Goal: Task Accomplishment & Management: Manage account settings

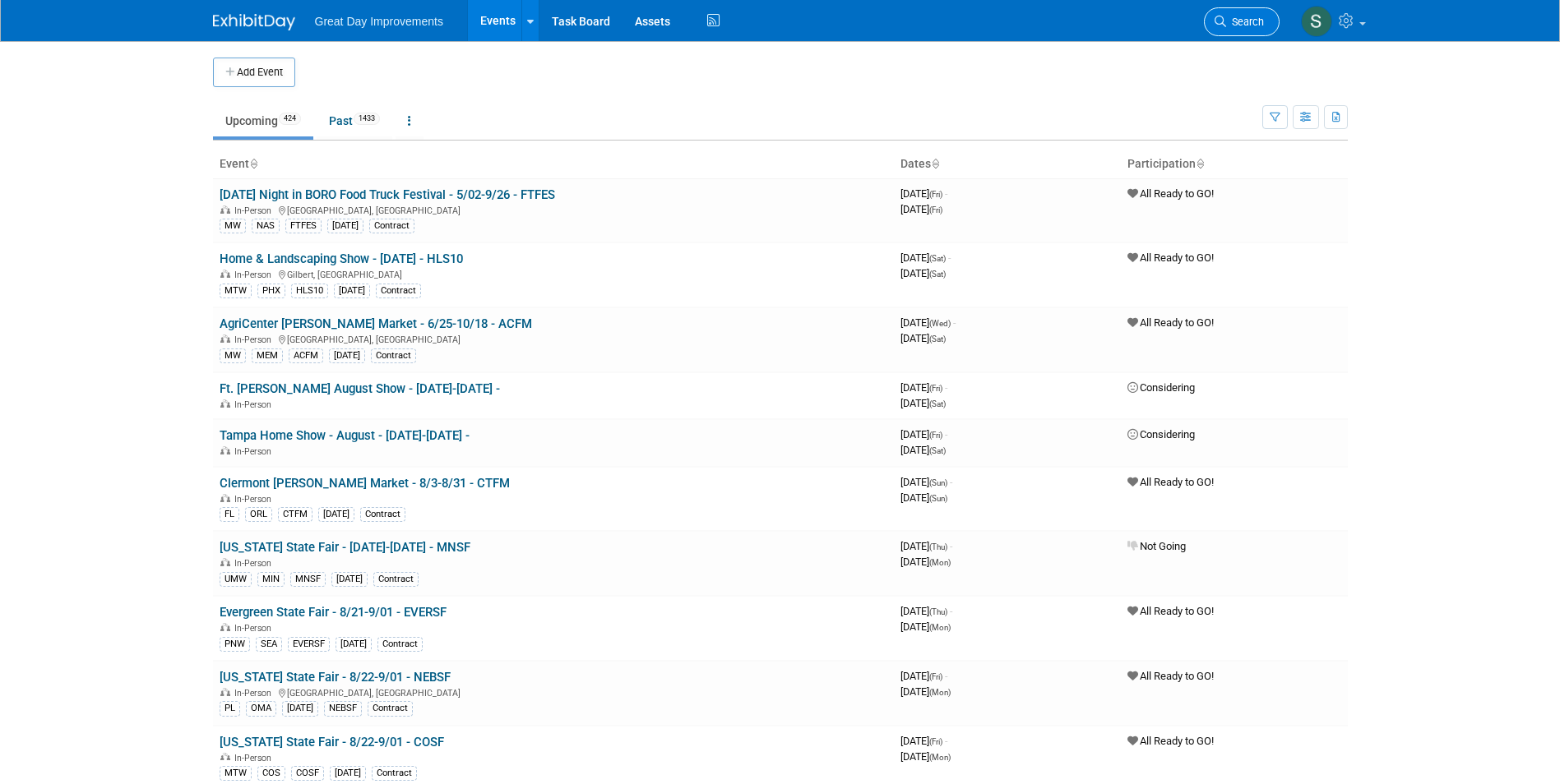
click at [1231, 25] on span "Search" at bounding box center [1245, 21] width 38 height 13
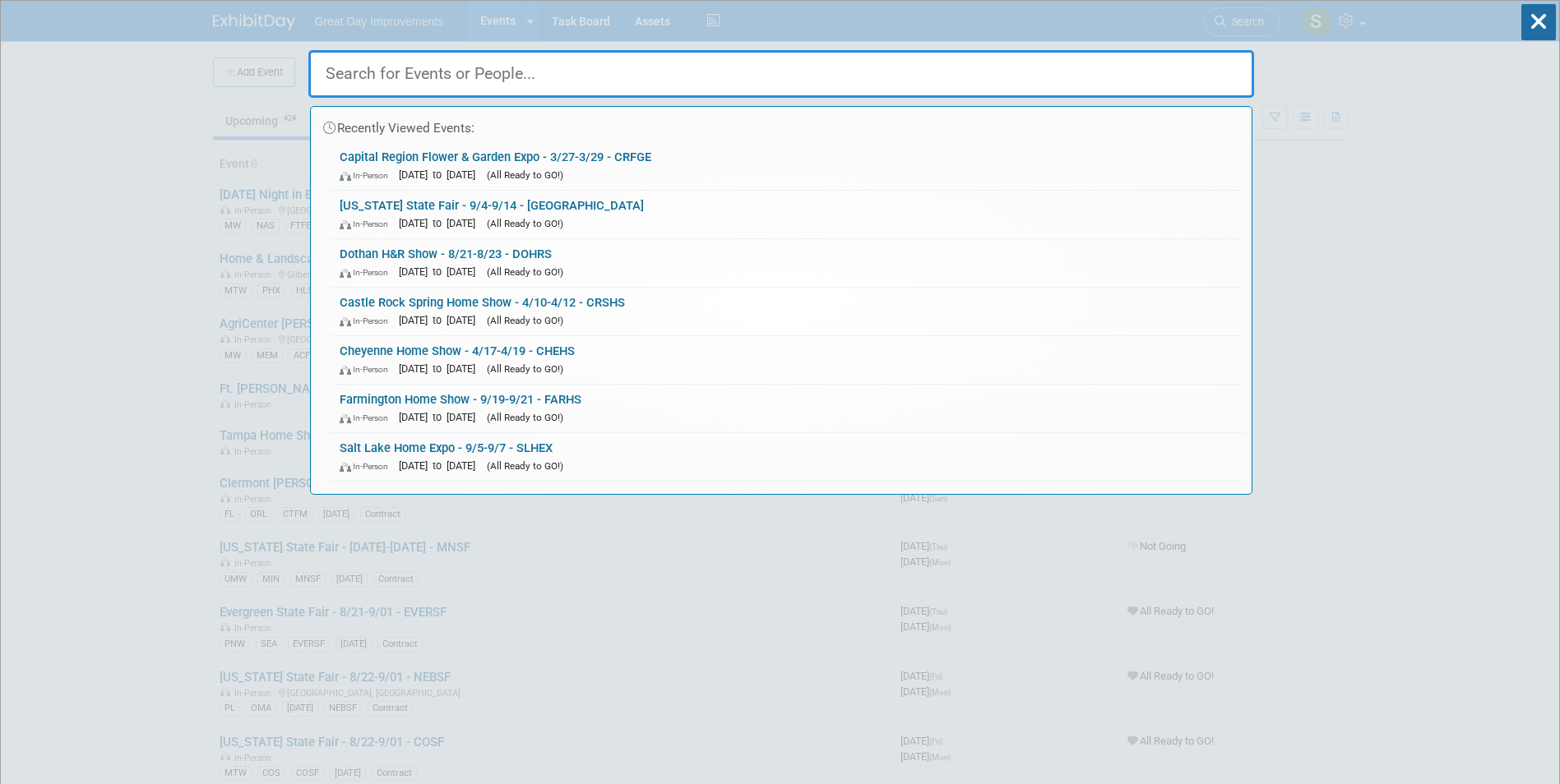
drag, startPoint x: 771, startPoint y: 79, endPoint x: 688, endPoint y: 156, distance: 113.2
click at [688, 156] on link "Capital Region Flower & Garden Expo - 3/27-3/29 - CRFGE In-Person [DATE] to [DA…" at bounding box center [787, 166] width 912 height 47
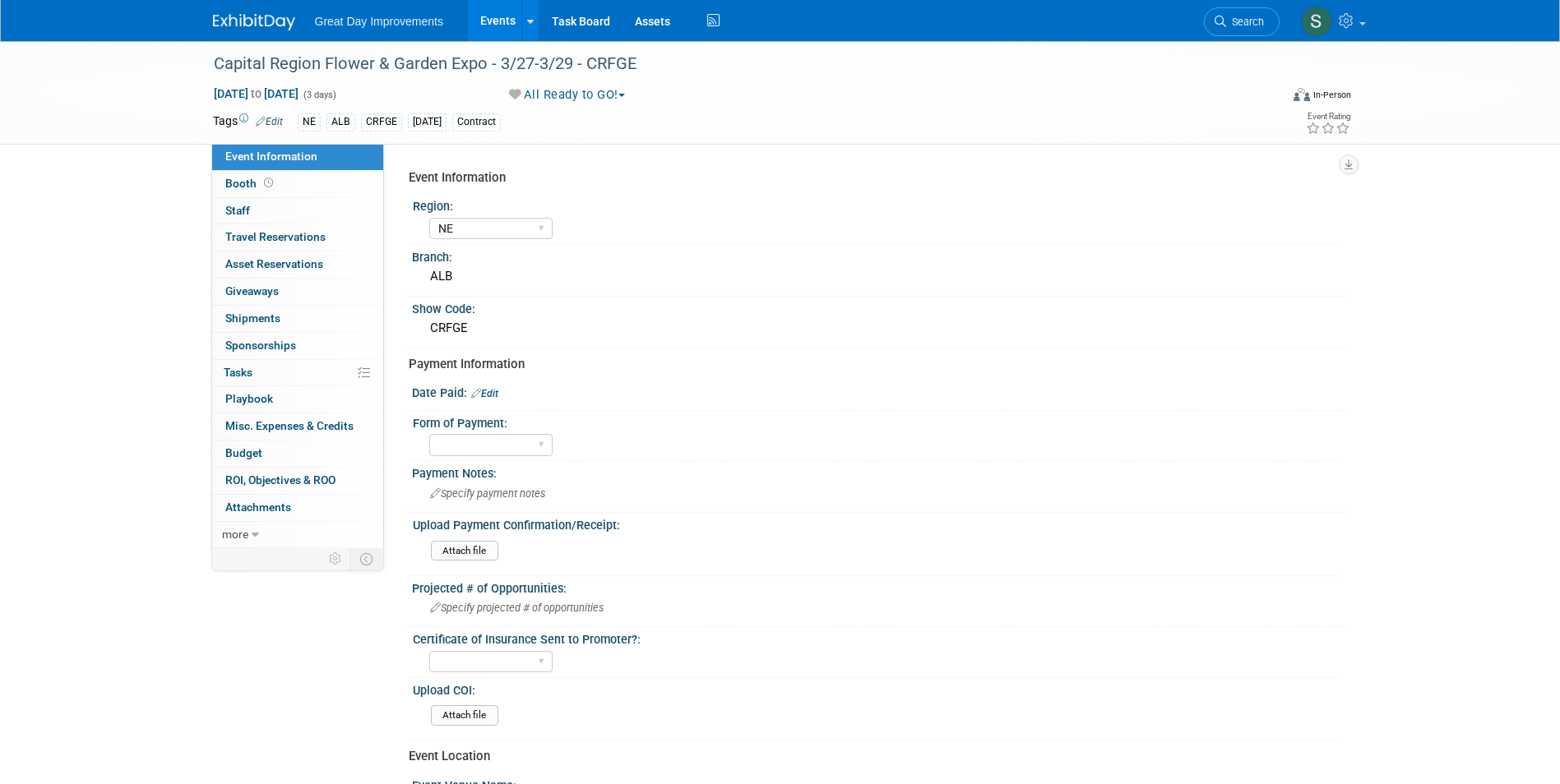
select select "NE"
click at [489, 394] on link "Edit" at bounding box center [484, 394] width 27 height 12
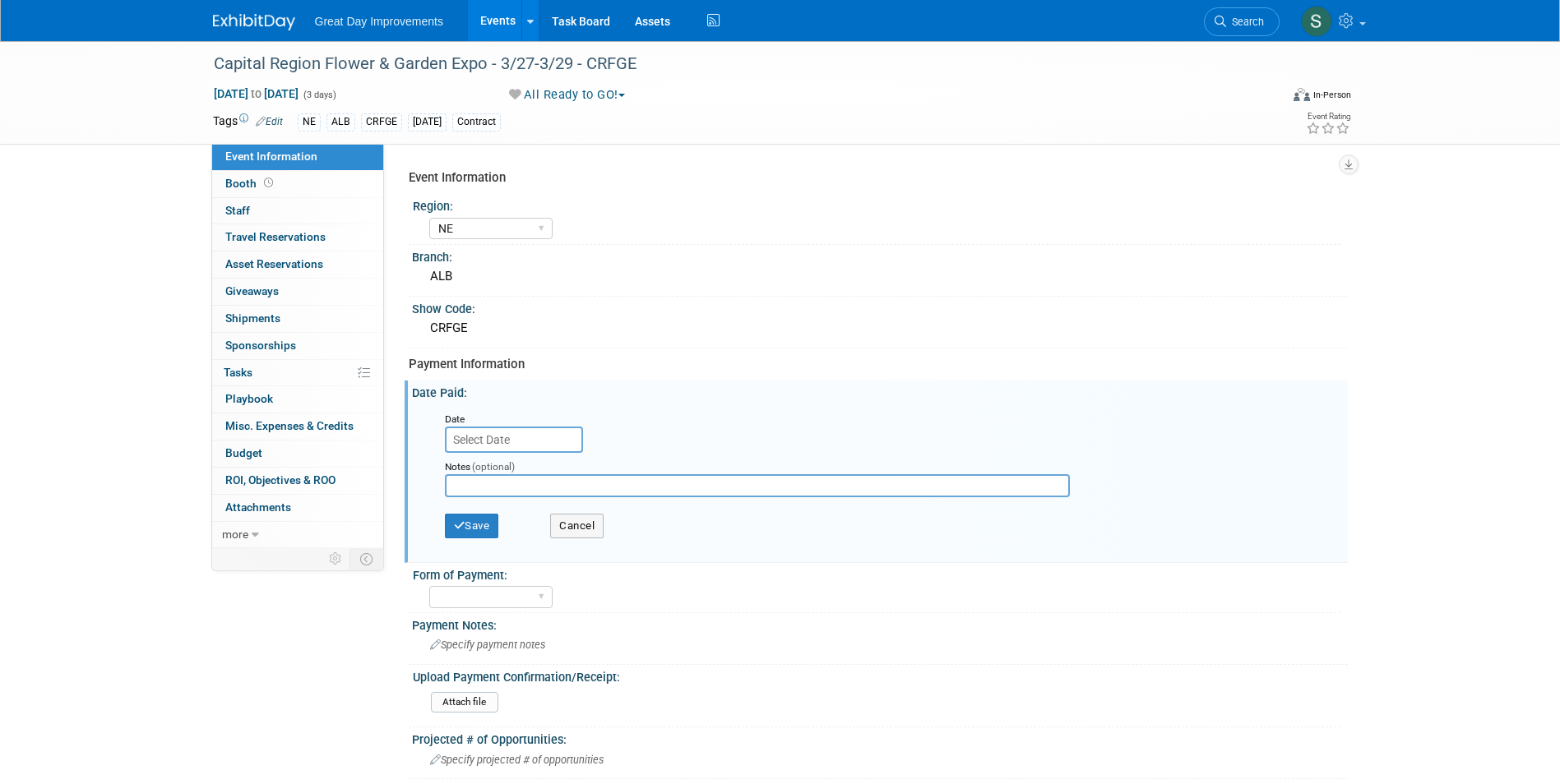
click at [498, 445] on input "text" at bounding box center [513, 439] width 138 height 26
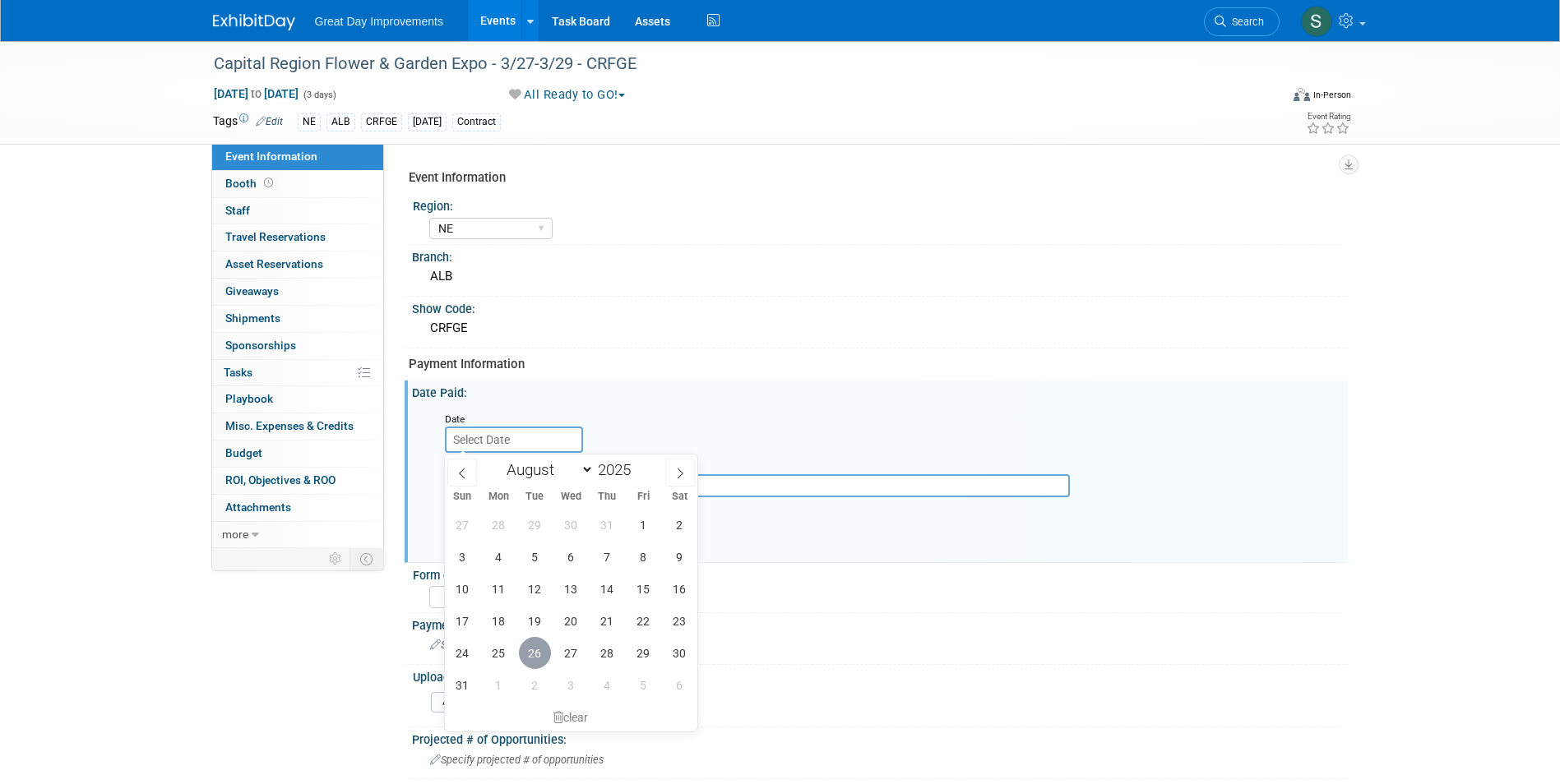
click at [539, 660] on span "26" at bounding box center [535, 653] width 32 height 32
type input "Aug 26, 2025"
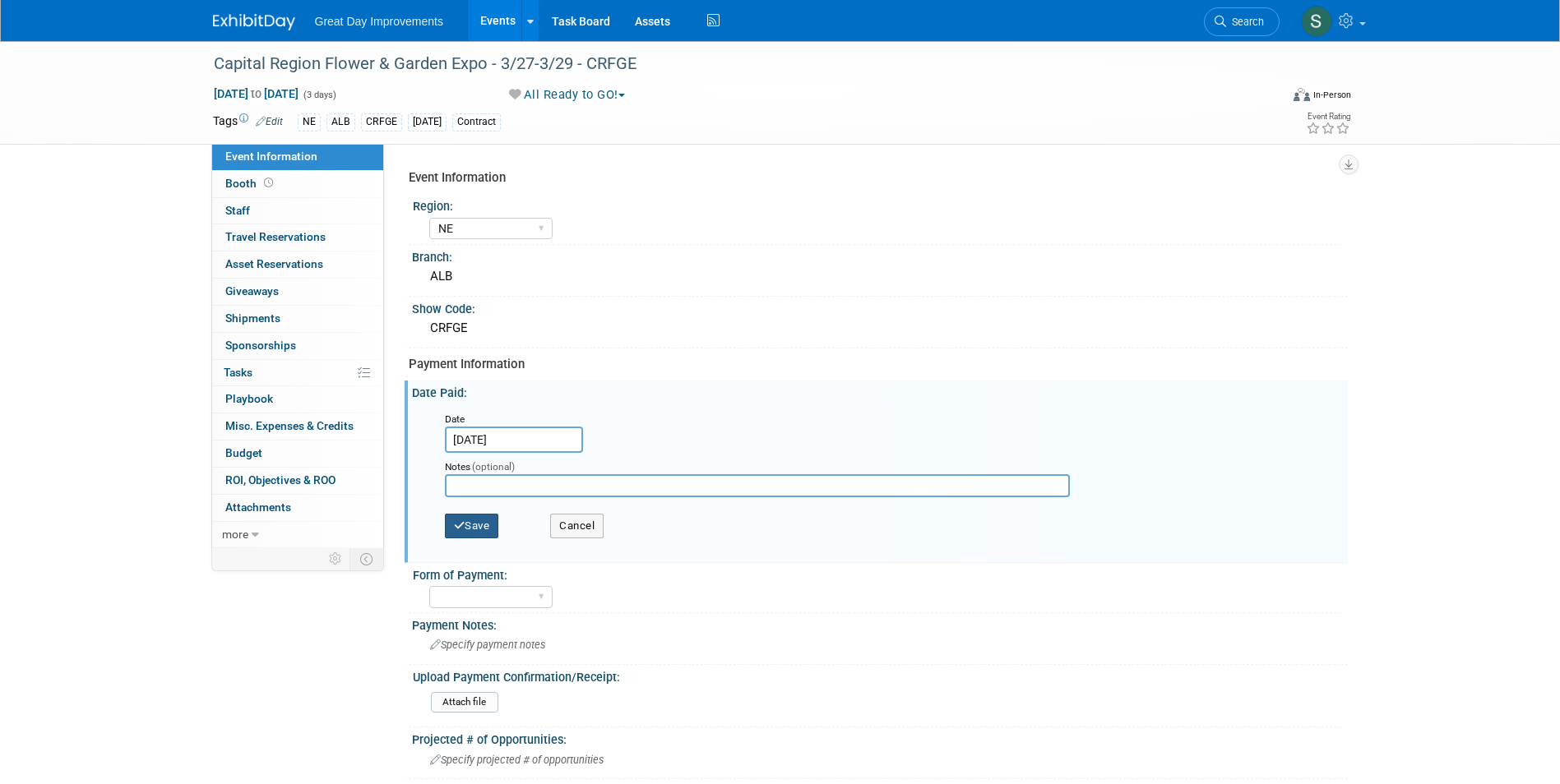
click at [469, 516] on button "Save" at bounding box center [472, 526] width 54 height 25
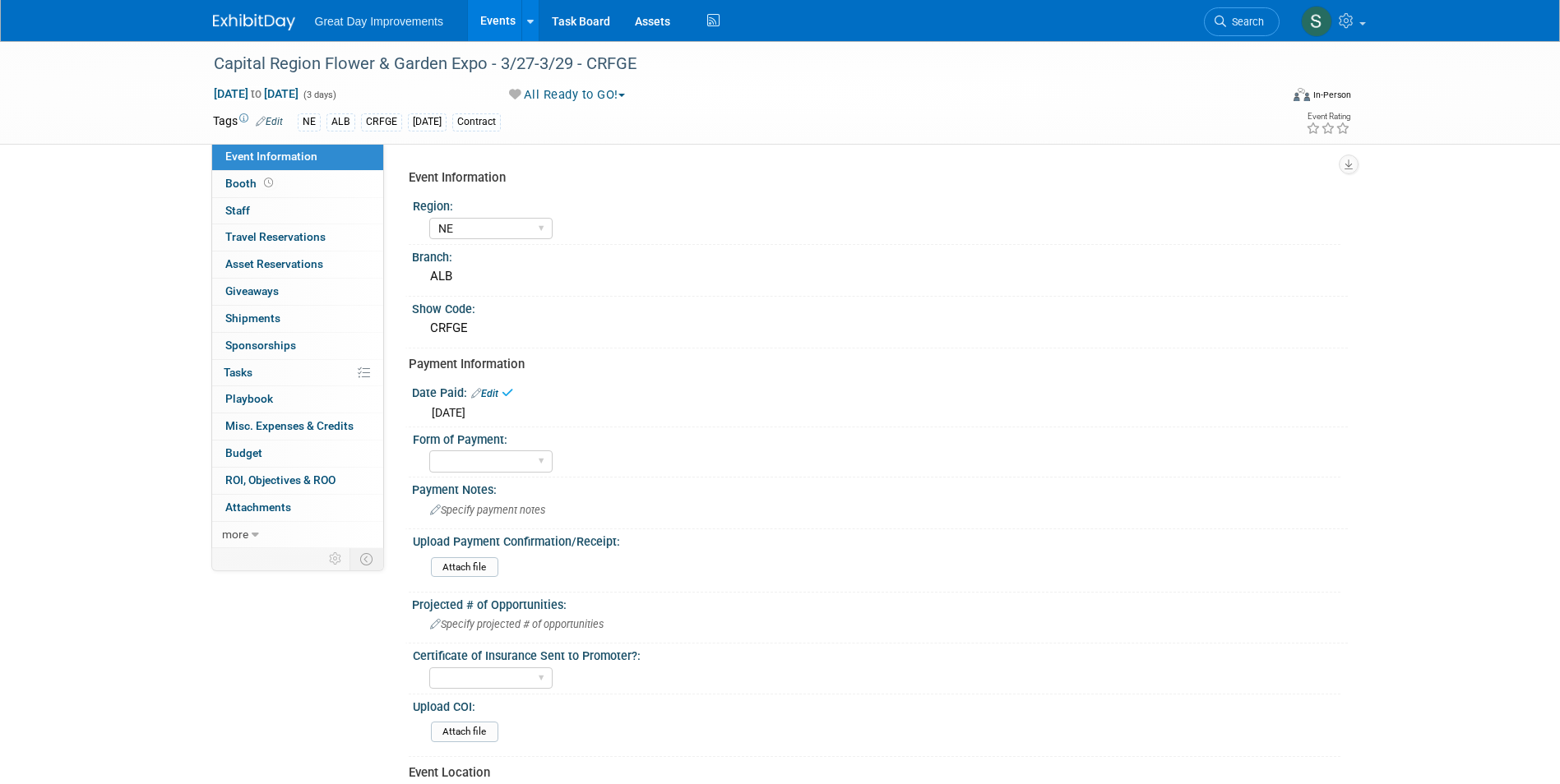
click at [465, 443] on div "Form of Payment:" at bounding box center [876, 438] width 927 height 20
click at [467, 452] on select "Paid via CC Check Requested Pay at the Gate Other" at bounding box center [491, 461] width 124 height 22
select select "Check Requested"
click at [429, 450] on select "Paid via CC Check Requested Pay at the Gate Other" at bounding box center [491, 461] width 124 height 22
click at [688, 389] on div "Date Paid: Edit" at bounding box center [879, 391] width 936 height 21
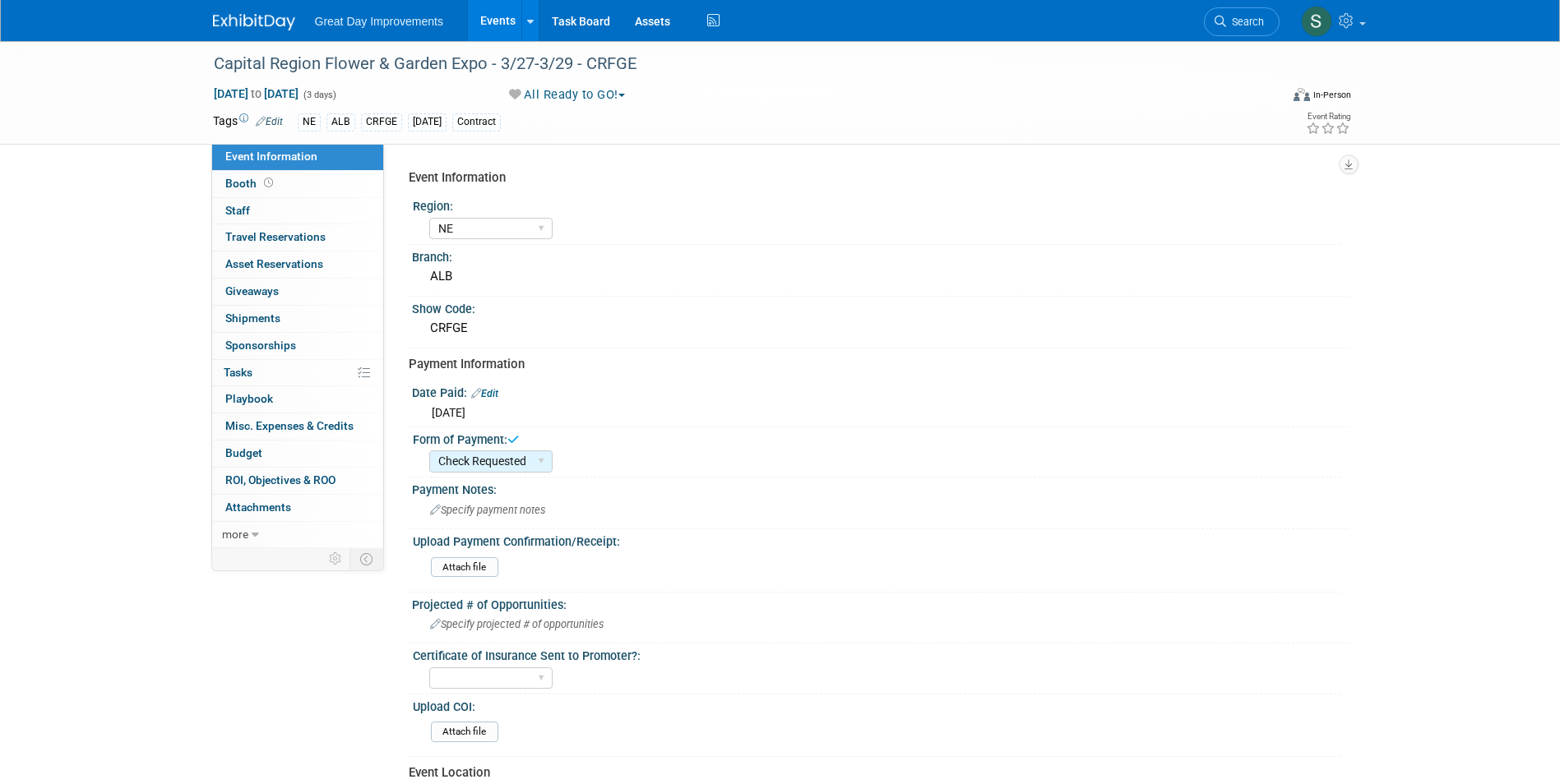
click at [246, 11] on link at bounding box center [263, 14] width 102 height 14
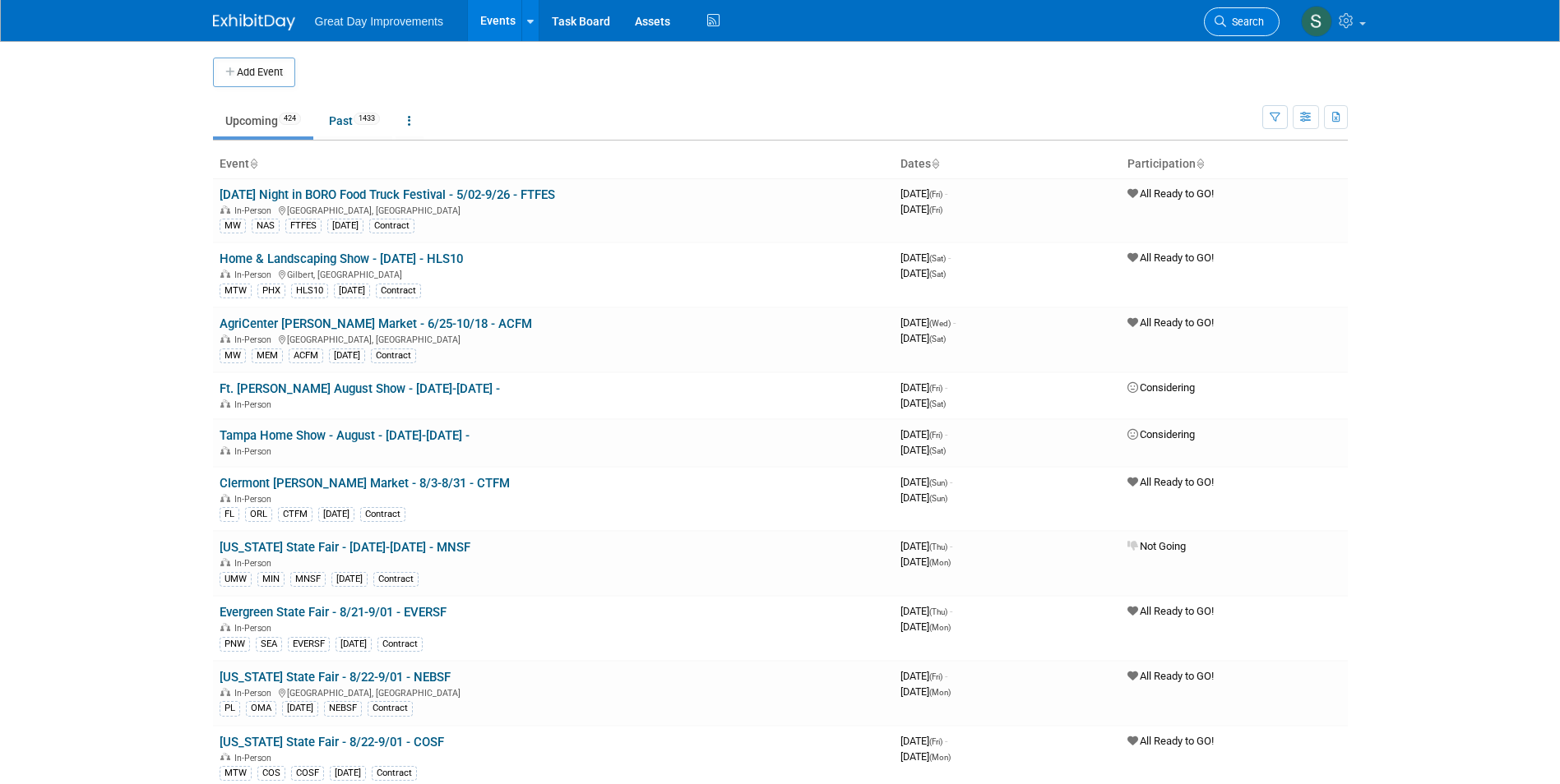
click at [1227, 14] on link "Search" at bounding box center [1241, 22] width 75 height 29
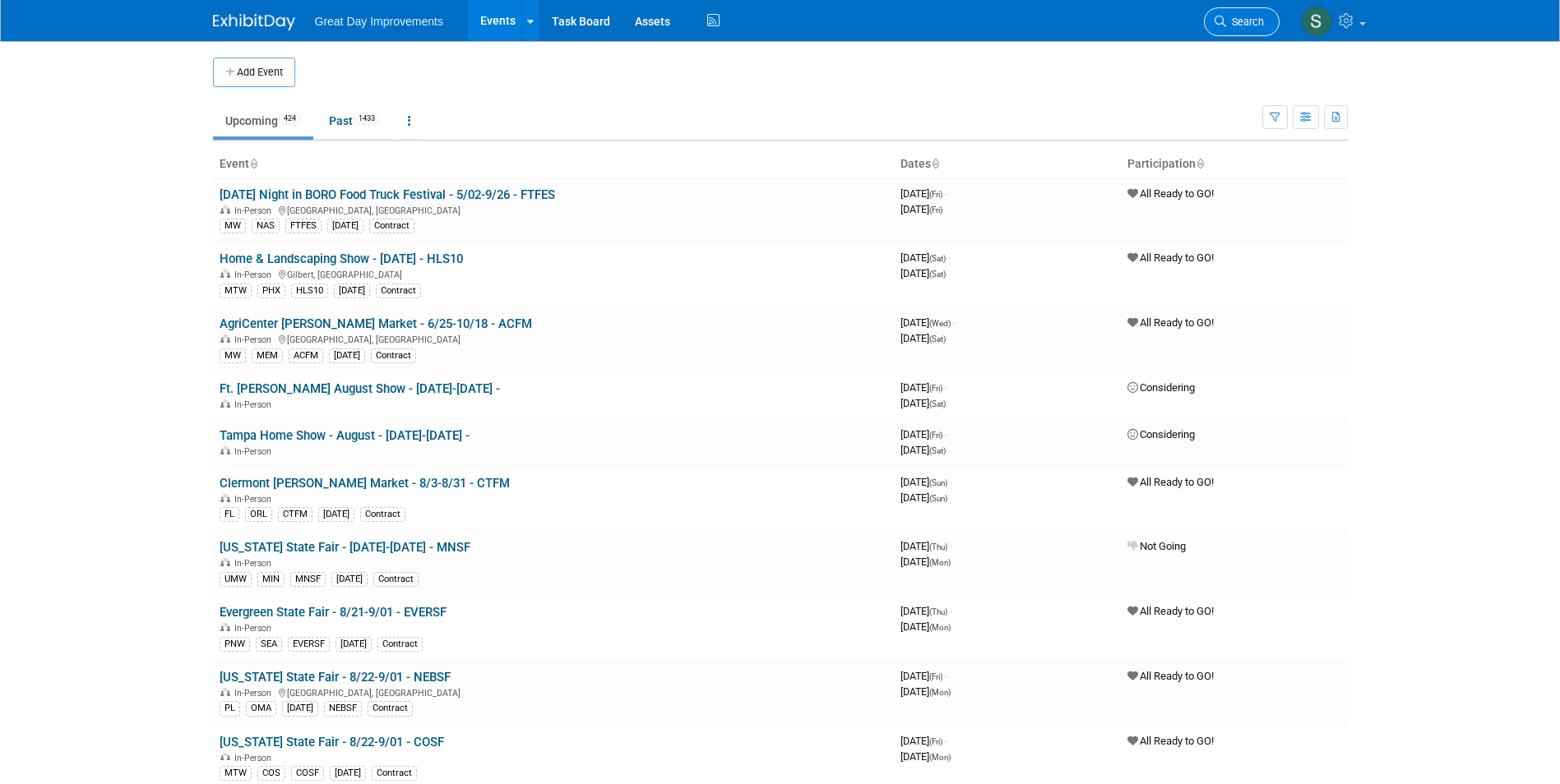
click at [1275, 16] on link "Search" at bounding box center [1241, 22] width 75 height 29
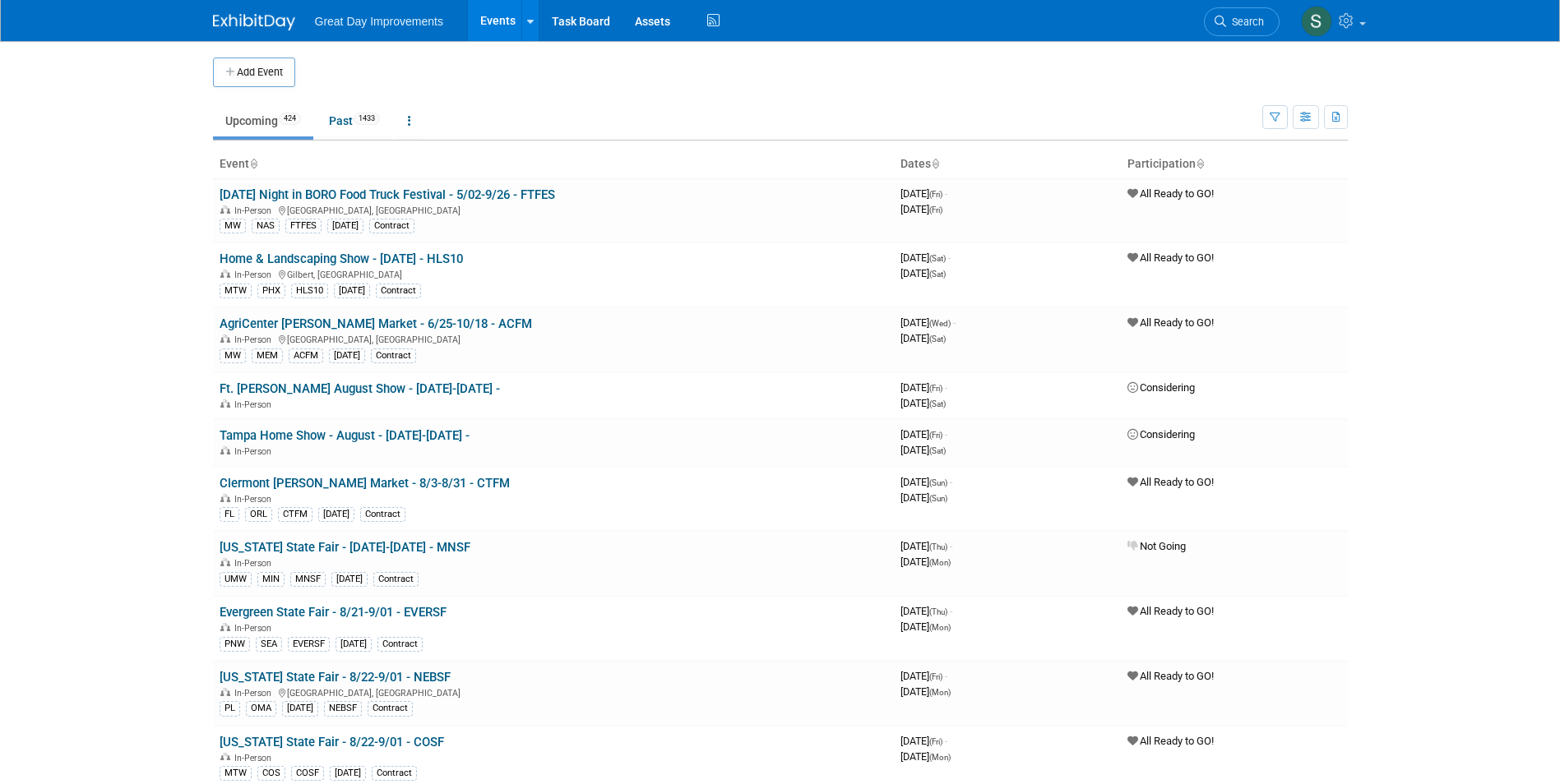
click at [236, 32] on div "Great Day Improvements Events Add Event Bulk Upload Events Shareable Event Boar…" at bounding box center [780, 20] width 1135 height 41
click at [235, 29] on img at bounding box center [253, 22] width 82 height 16
